Goal: Navigation & Orientation: Find specific page/section

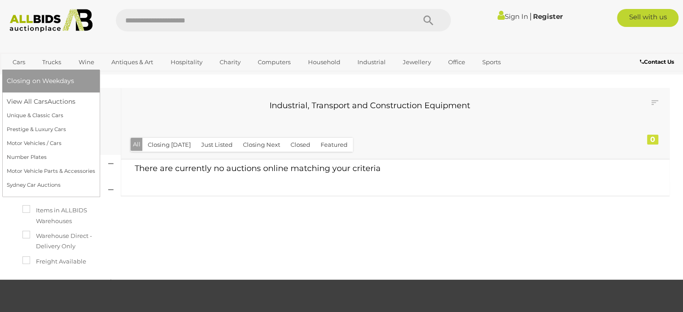
click at [23, 58] on link "Cars" at bounding box center [19, 62] width 24 height 15
click at [31, 99] on link "View All Cars Auctions" at bounding box center [51, 102] width 89 height 14
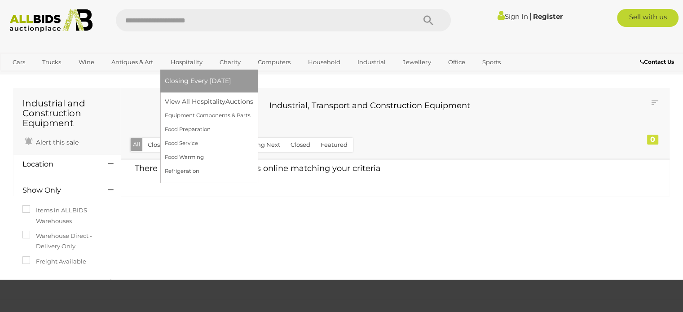
click at [181, 62] on link "Hospitality" at bounding box center [187, 62] width 44 height 15
click at [183, 104] on link "View All Hospitality Auctions" at bounding box center [211, 102] width 93 height 14
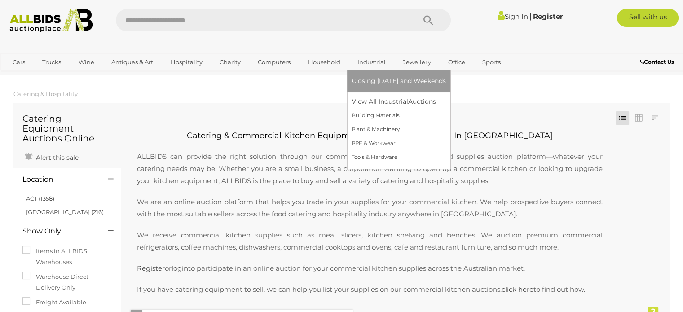
click at [368, 61] on link "Industrial" at bounding box center [372, 62] width 40 height 15
click at [382, 104] on link "View All Industrial Auctions" at bounding box center [399, 102] width 94 height 14
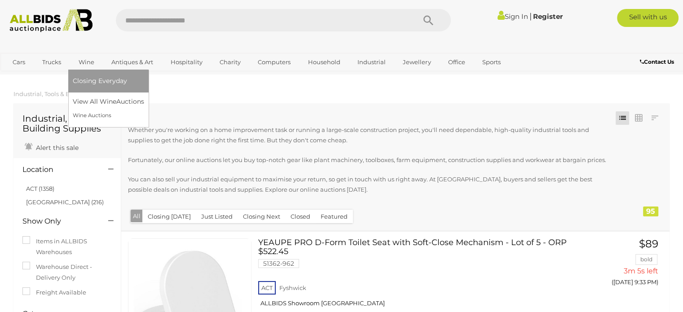
click at [89, 65] on link "Wine" at bounding box center [86, 62] width 27 height 15
click at [99, 84] on span "Closing Everyday" at bounding box center [100, 81] width 54 height 8
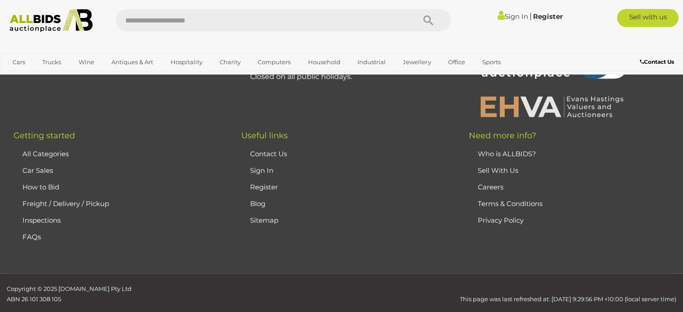
scroll to position [942, 0]
